Goal: Task Accomplishment & Management: Complete application form

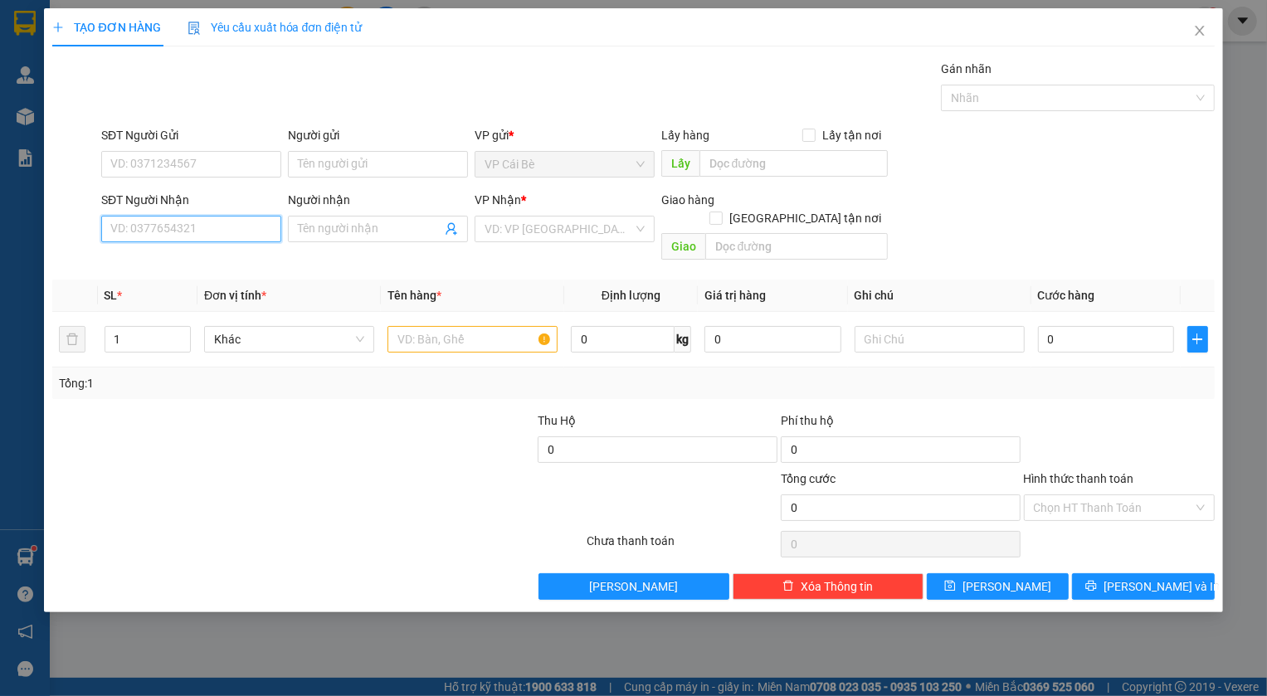
click at [177, 234] on input "SĐT Người Nhận" at bounding box center [191, 229] width 180 height 27
click at [182, 256] on div "0902432032 - [PERSON_NAME]" at bounding box center [192, 262] width 163 height 18
type input "0902432032"
type input "TRINH"
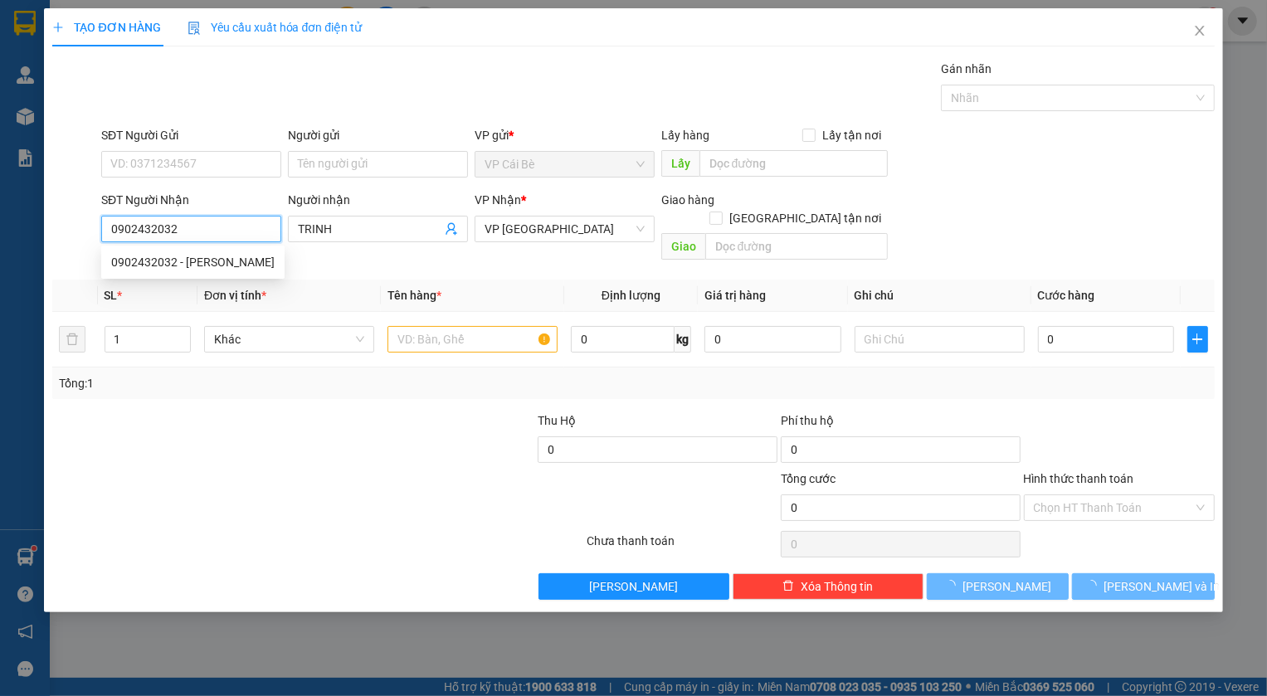
type input "80.000"
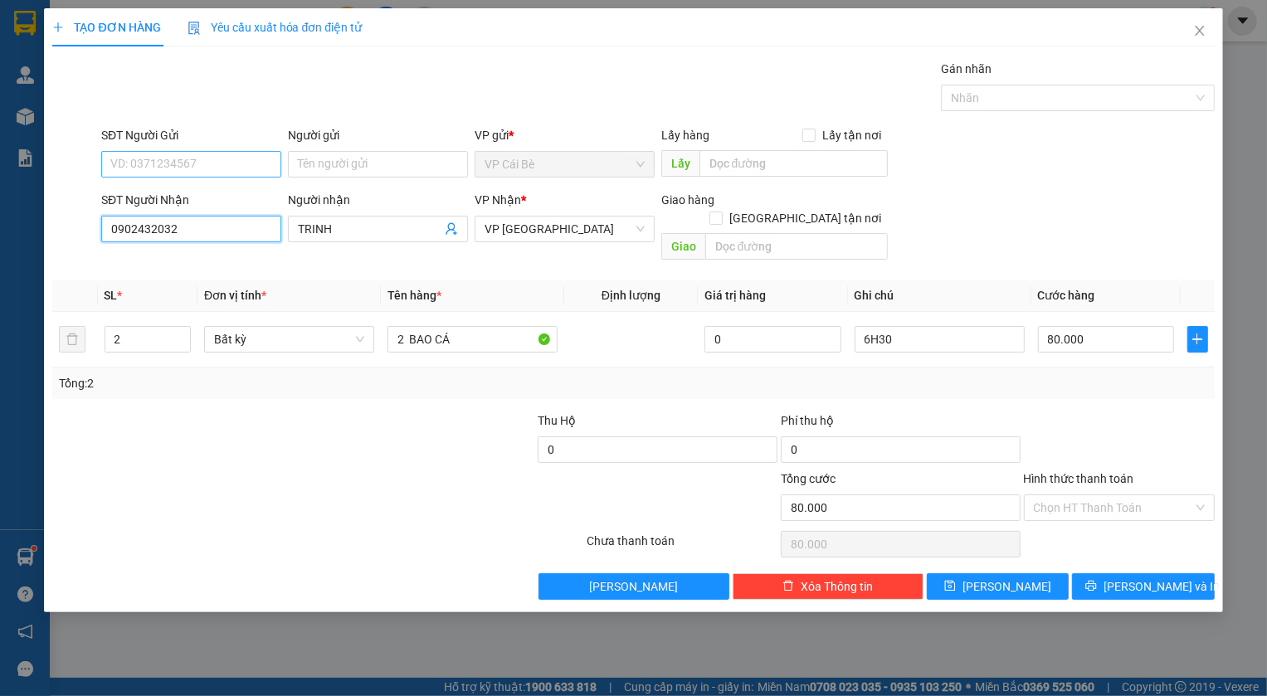
type input "0902432032"
click at [185, 167] on input "SĐT Người Gửi" at bounding box center [191, 164] width 180 height 27
click at [212, 189] on div "0949235491 - NHƯ" at bounding box center [191, 197] width 160 height 18
type input "0949235491"
type input "NHƯ"
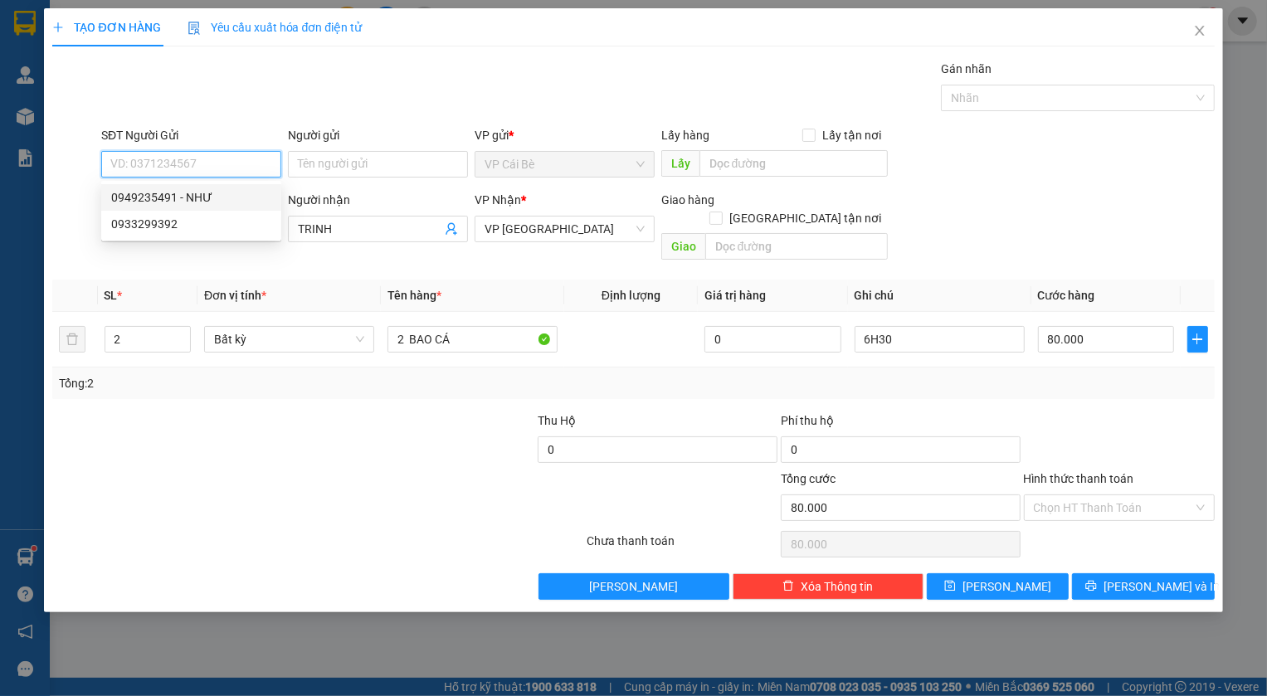
type input "CẦU BÀ TỒN"
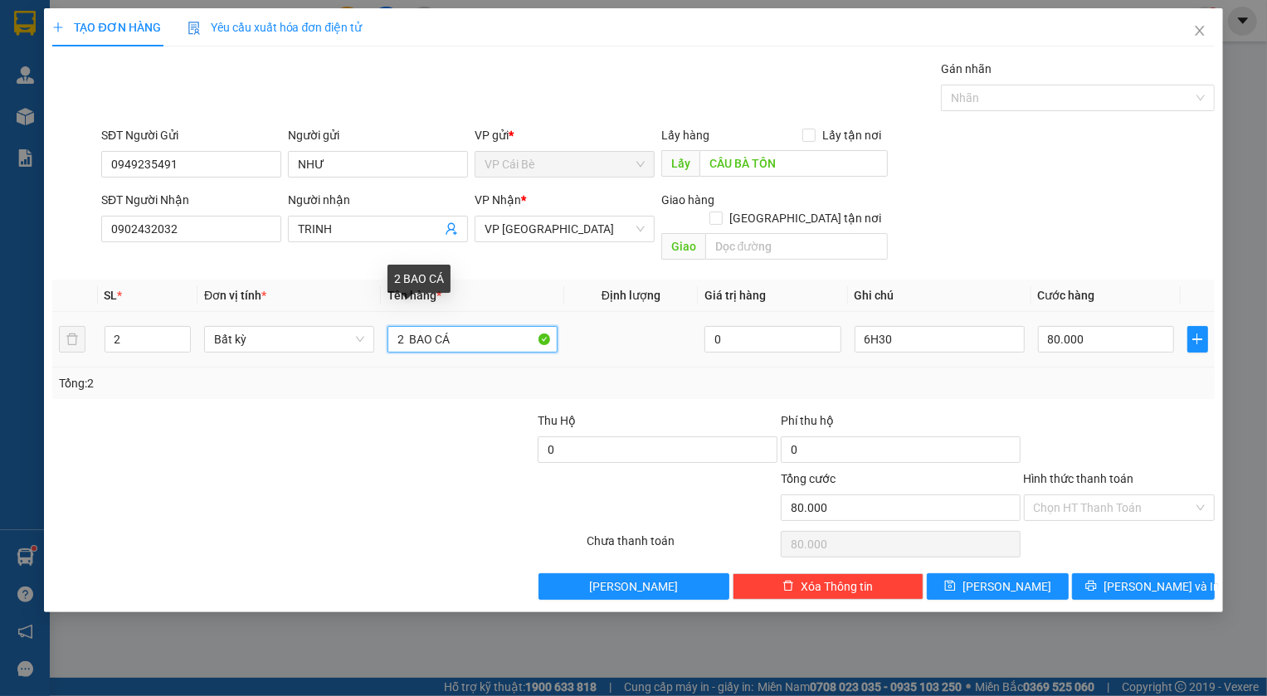
drag, startPoint x: 402, startPoint y: 315, endPoint x: 390, endPoint y: 319, distance: 12.3
click at [390, 326] on input "2 BAO CÁ" at bounding box center [473, 339] width 170 height 27
type input "1 BAO CÁ"
type input "1"
click at [187, 337] on span "Decrease Value" at bounding box center [181, 344] width 18 height 15
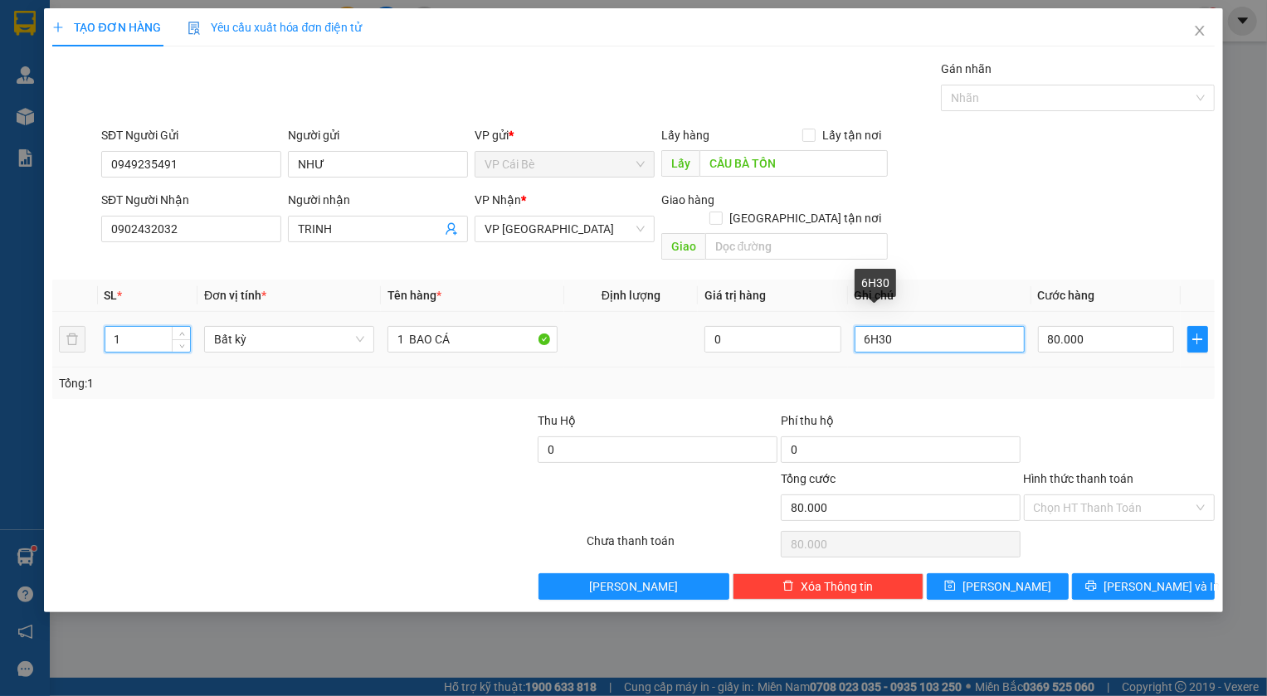
click at [869, 326] on input "6H30" at bounding box center [940, 339] width 170 height 27
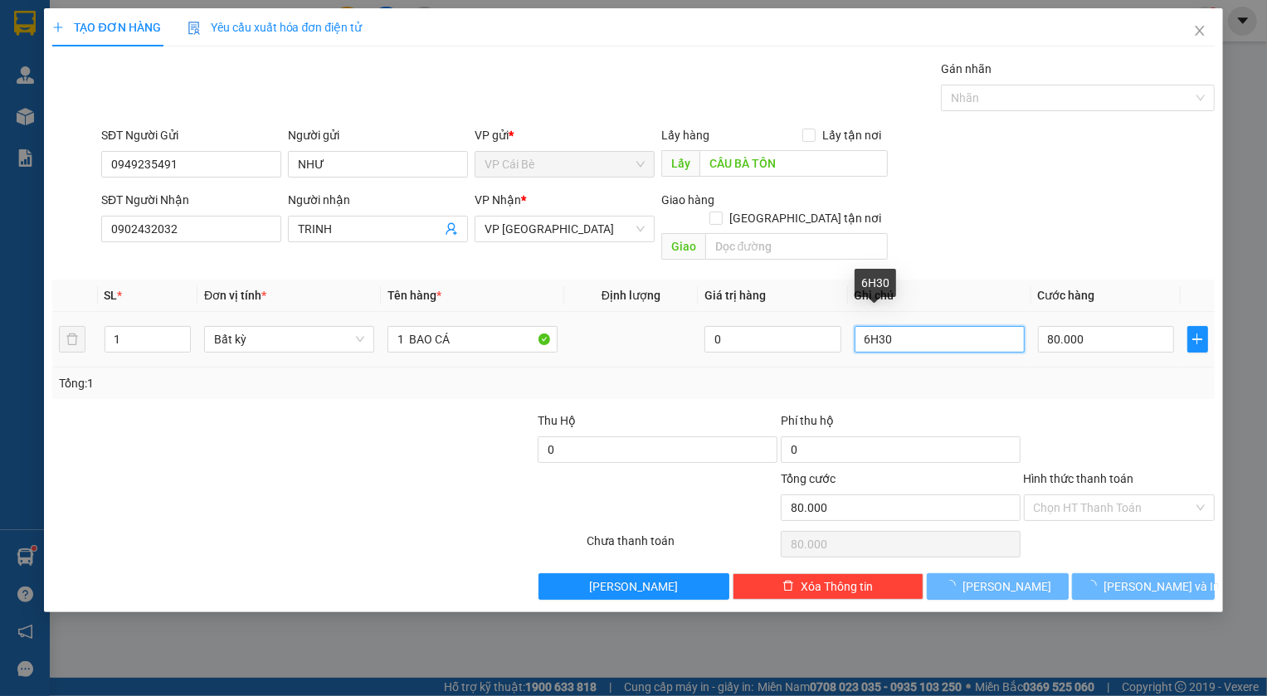
type input "0"
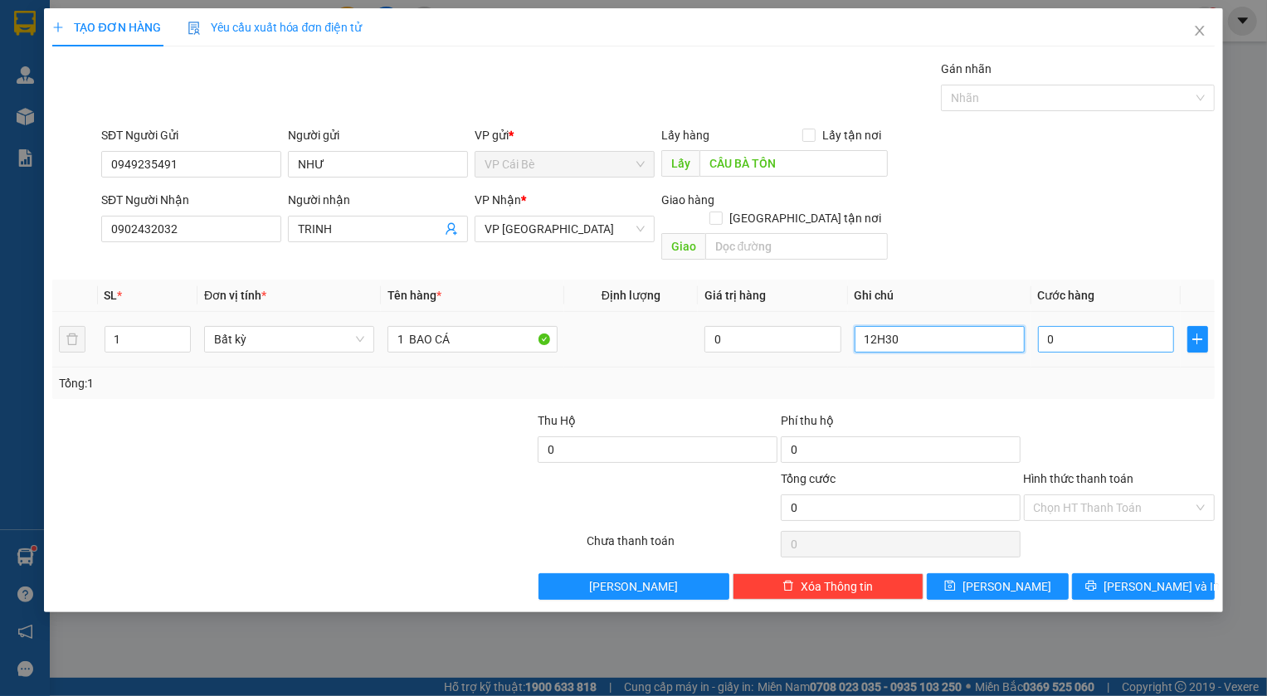
type input "12H30"
click at [1127, 326] on input "0" at bounding box center [1106, 339] width 137 height 27
type input "4"
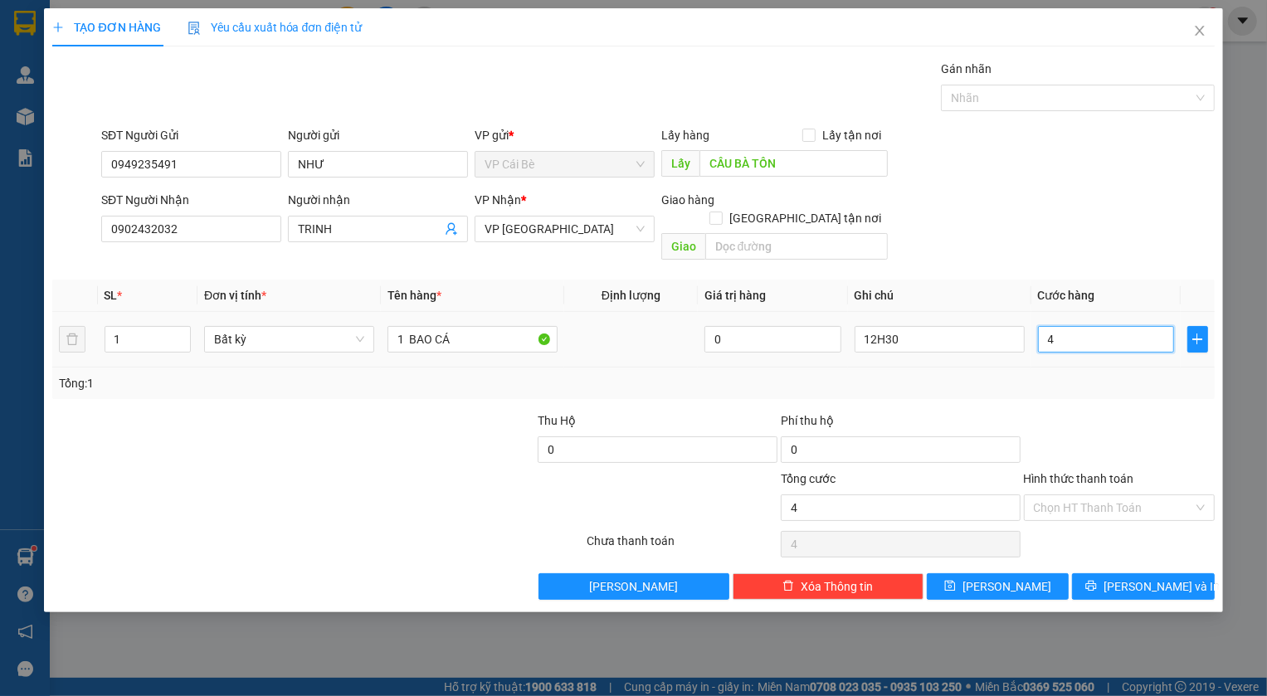
type input "40"
type input "40.000"
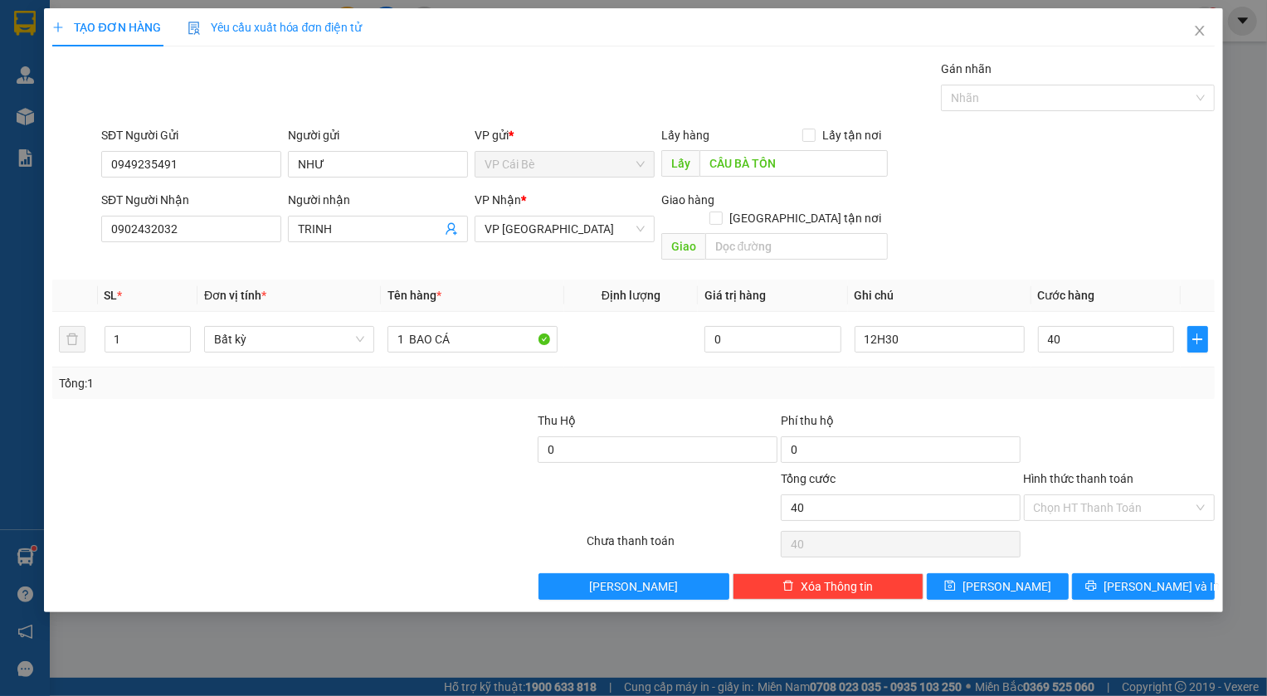
type input "40.000"
click at [1096, 383] on div "Transit Pickup Surcharge Ids Transit Deliver Surcharge Ids Transit Deliver Surc…" at bounding box center [633, 330] width 1162 height 540
click at [1021, 573] on button "[PERSON_NAME]" at bounding box center [998, 586] width 143 height 27
type input "0"
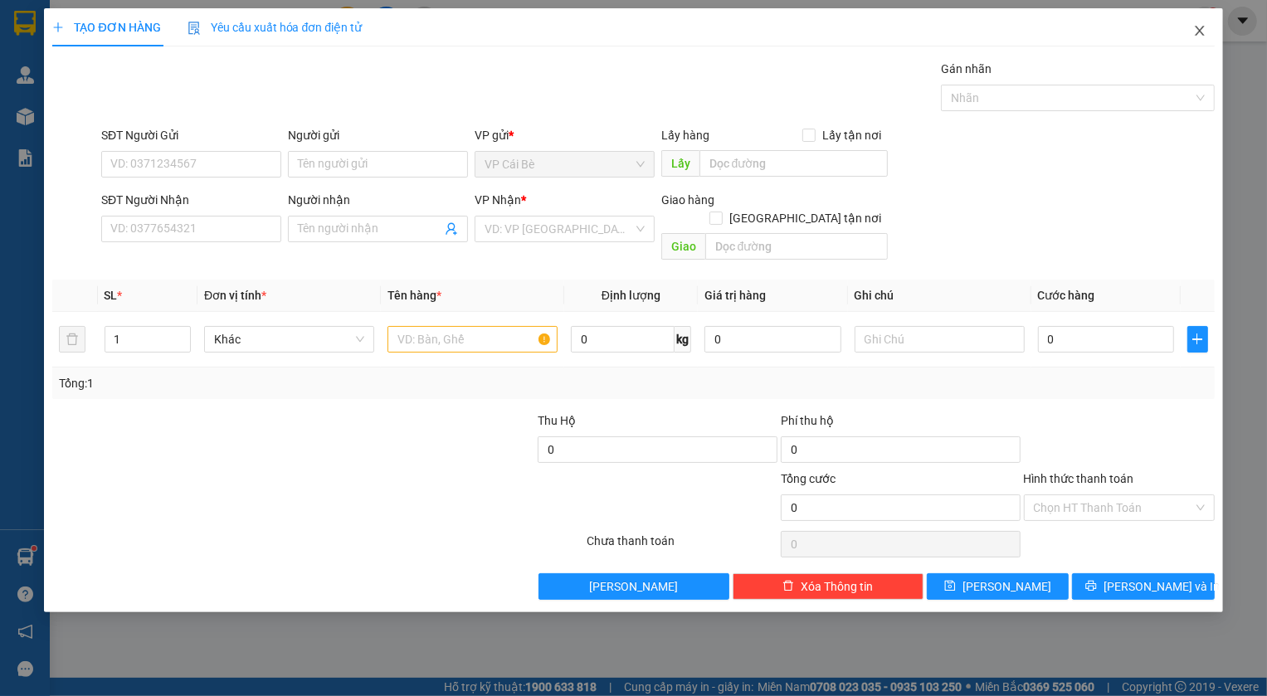
click at [1201, 32] on icon "close" at bounding box center [1199, 30] width 13 height 13
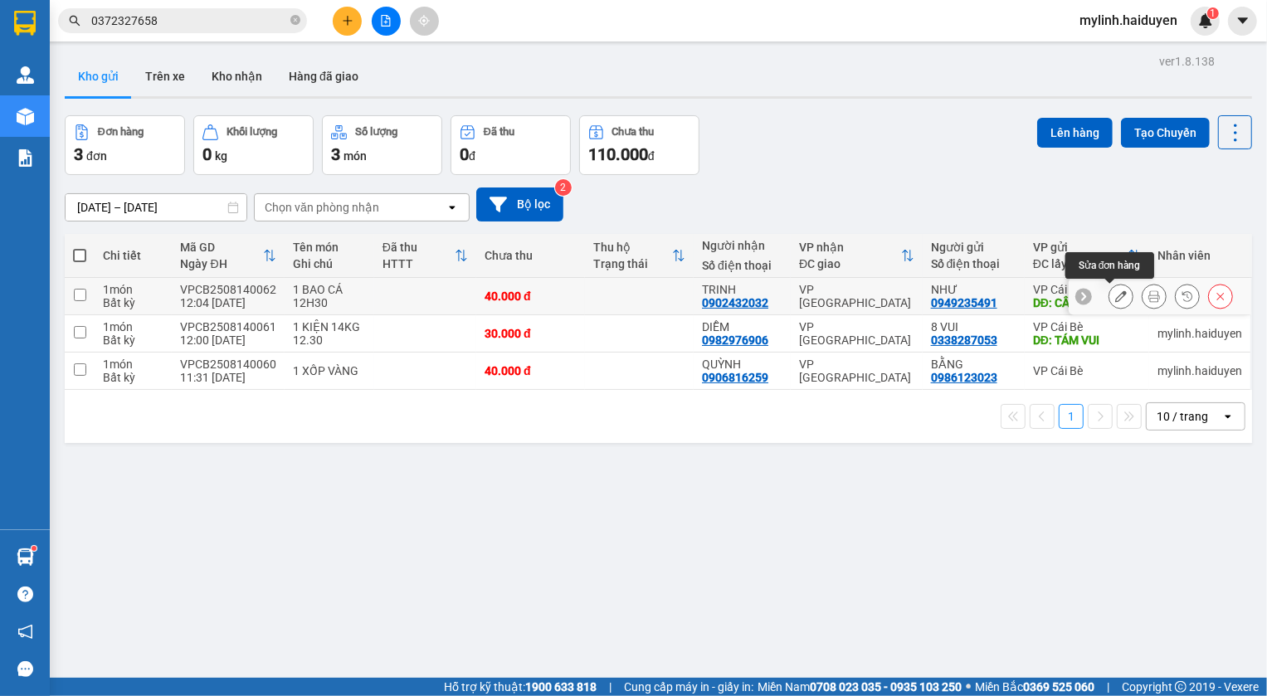
click at [1115, 291] on icon at bounding box center [1121, 296] width 12 height 12
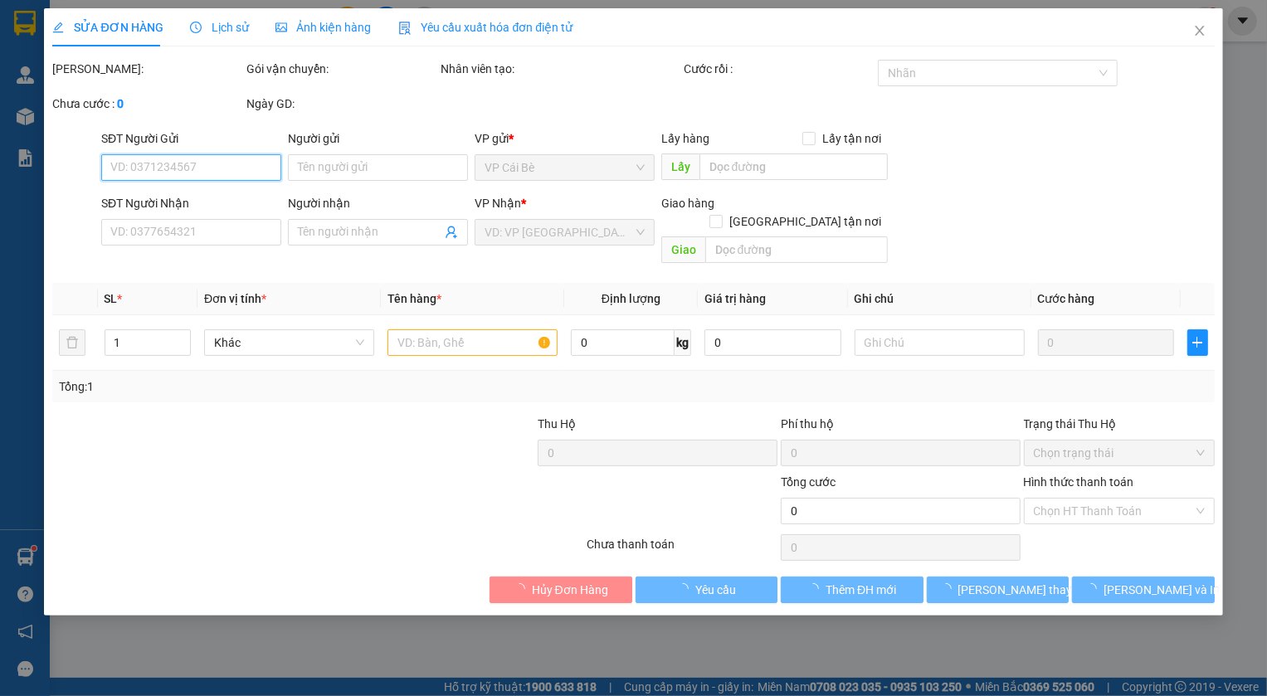
type input "0949235491"
type input "NHƯ"
type input "CẦU BÀ TỒN"
type input "0902432032"
type input "TRINH"
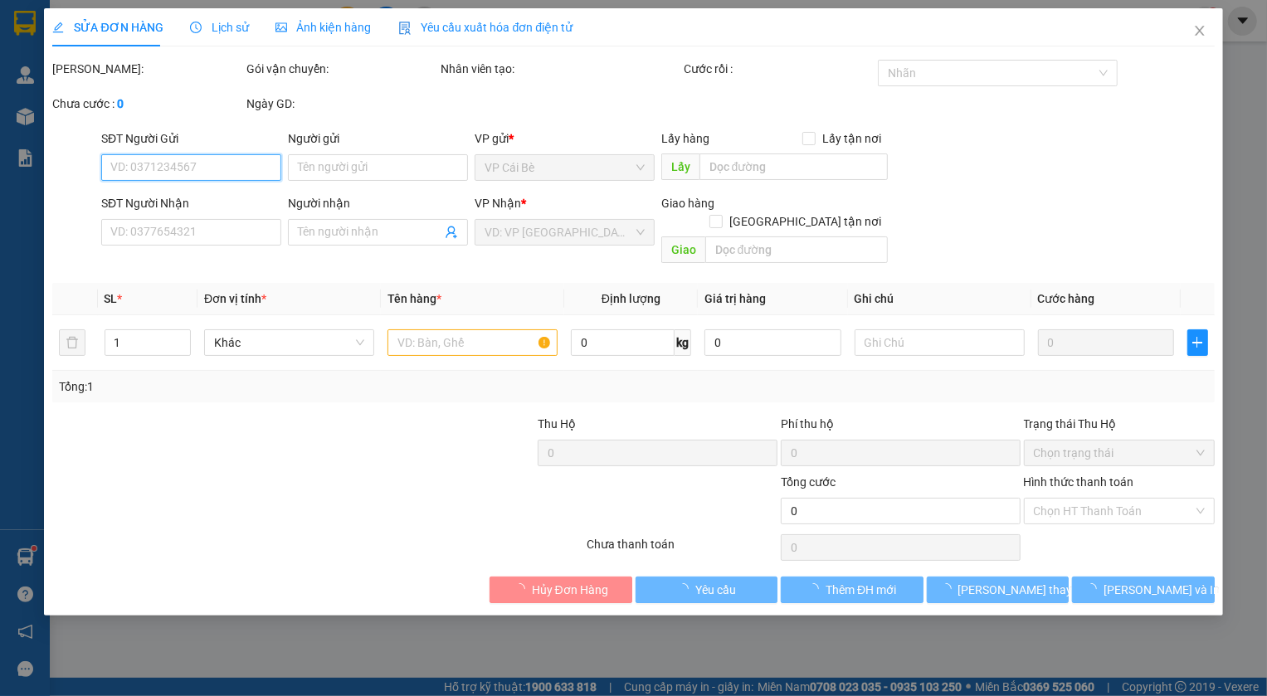
type input "40.000"
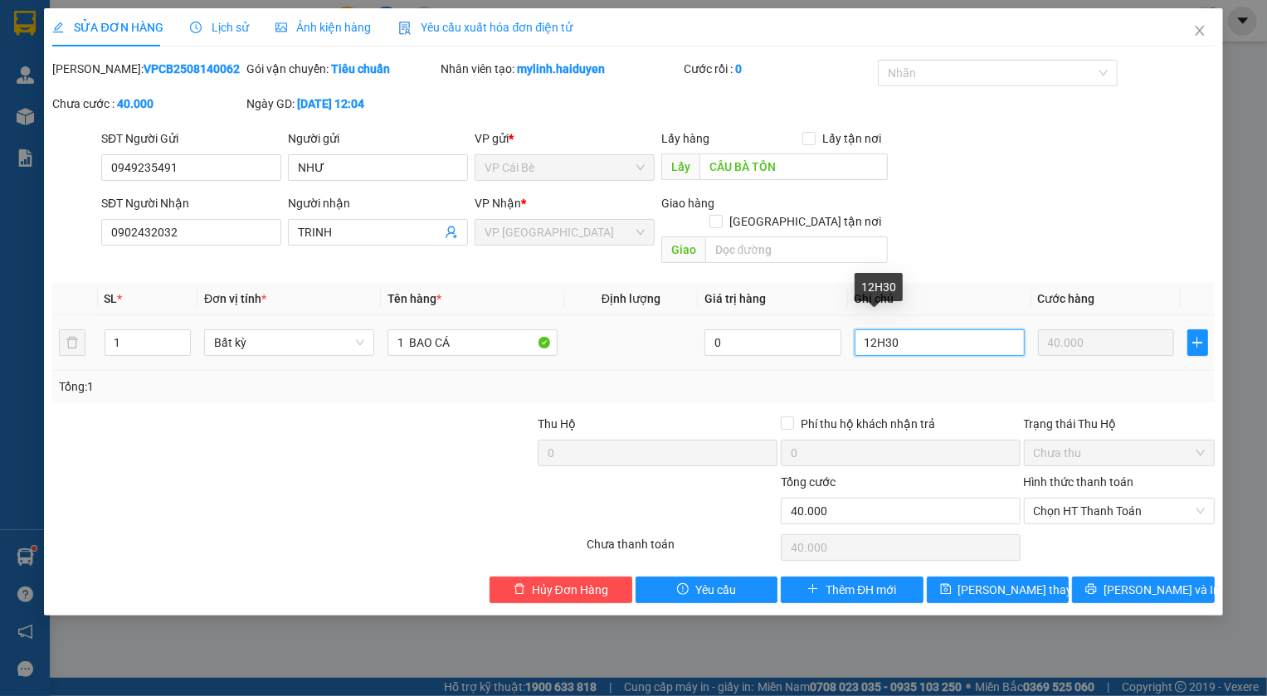
click at [875, 329] on input "12H30" at bounding box center [940, 342] width 170 height 27
type input "13H30"
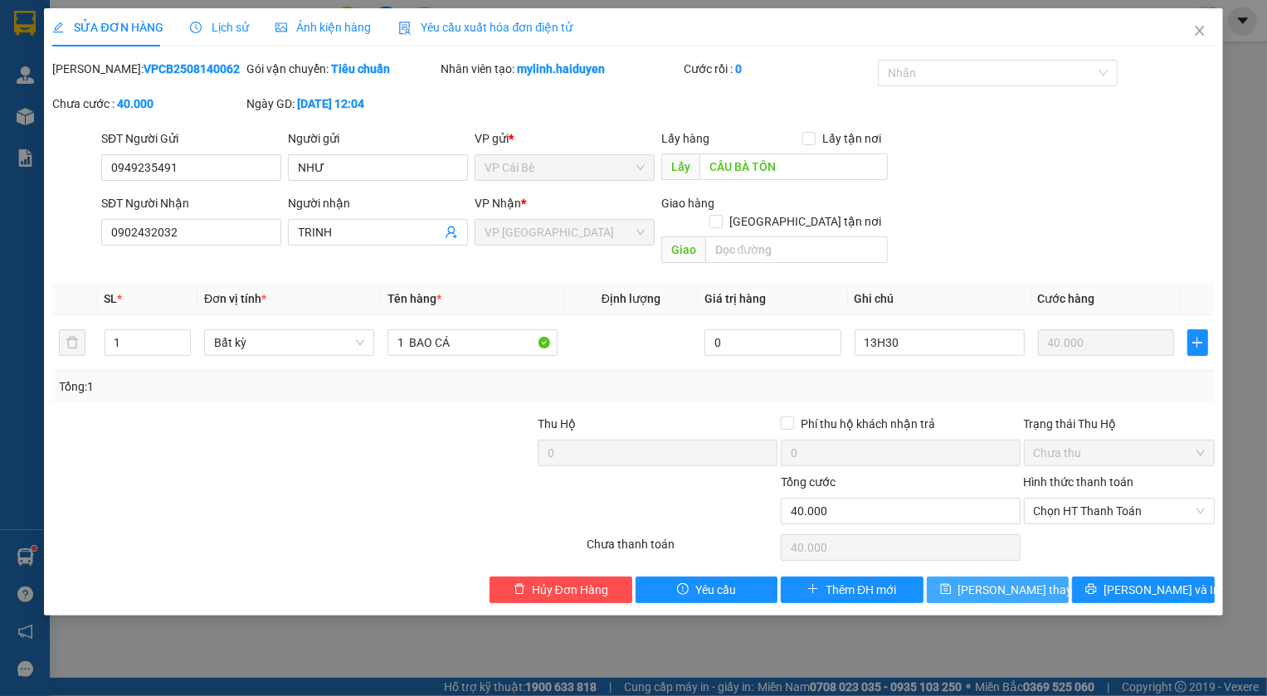
click at [1021, 581] on span "[PERSON_NAME] thay đổi" at bounding box center [1024, 590] width 133 height 18
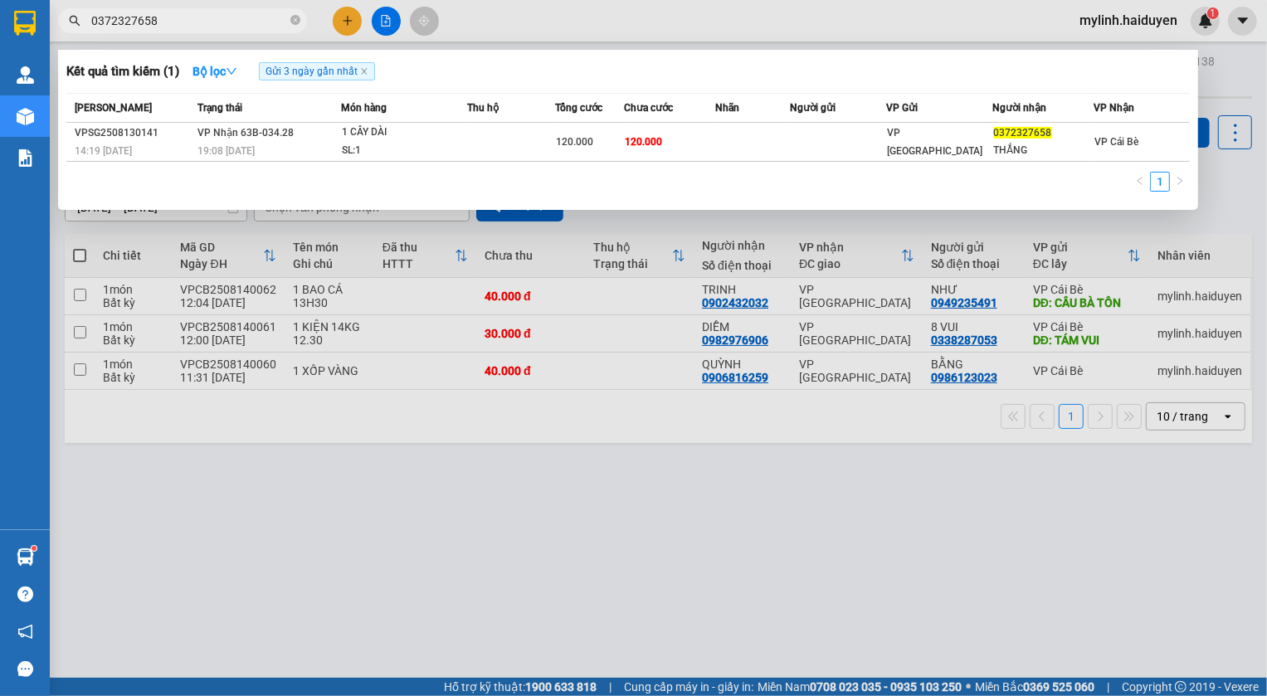
click at [189, 21] on input "0372327658" at bounding box center [189, 21] width 196 height 18
type input "0"
